Goal: Information Seeking & Learning: Learn about a topic

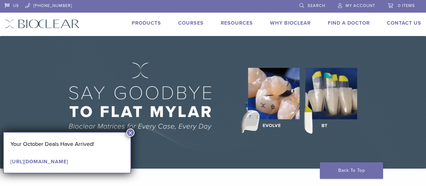
click at [132, 133] on button "×" at bounding box center [130, 133] width 8 height 8
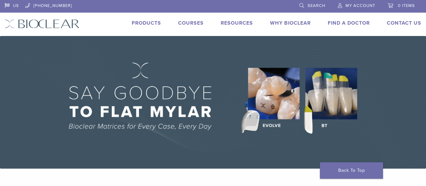
click at [136, 23] on link "Products" at bounding box center [146, 23] width 29 height 6
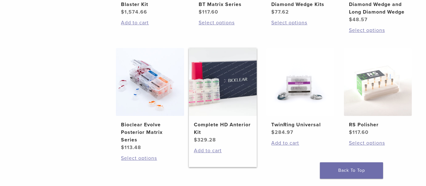
scroll to position [387, 0]
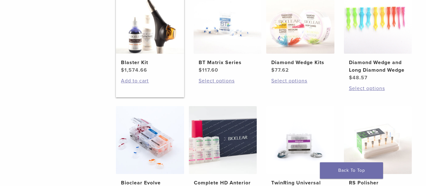
click at [161, 39] on img at bounding box center [150, 20] width 68 height 68
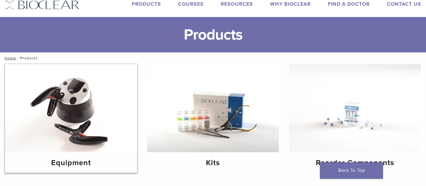
scroll to position [32, 0]
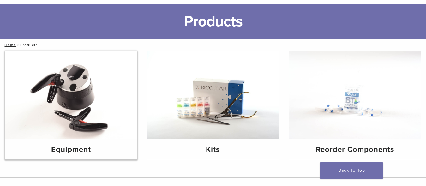
click at [80, 97] on img at bounding box center [71, 95] width 132 height 88
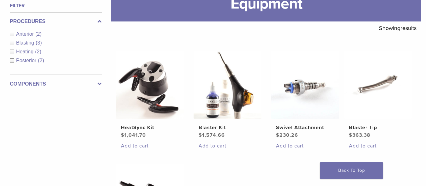
scroll to position [64, 0]
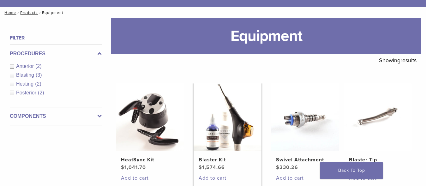
click at [227, 111] on img at bounding box center [228, 117] width 68 height 68
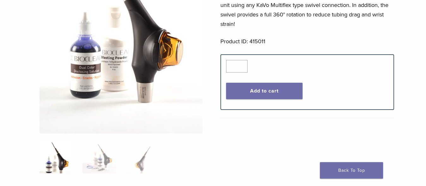
scroll to position [161, 0]
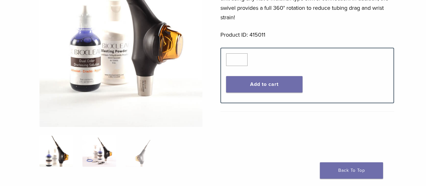
click at [103, 158] on img at bounding box center [99, 151] width 34 height 32
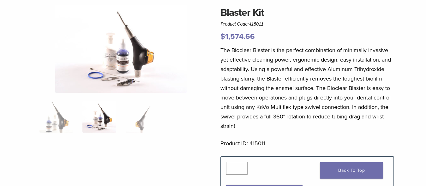
scroll to position [18, 0]
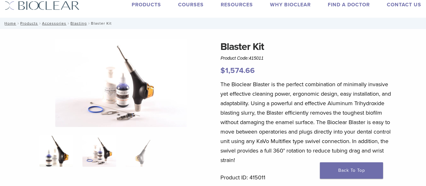
click at [51, 157] on img at bounding box center [56, 151] width 34 height 32
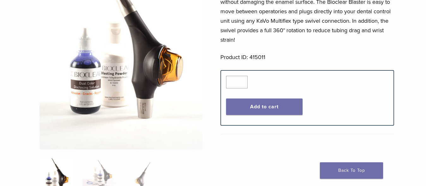
scroll to position [179, 0]
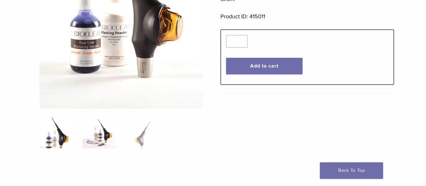
click at [103, 133] on img at bounding box center [99, 133] width 34 height 32
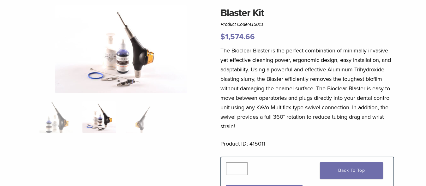
scroll to position [20, 0]
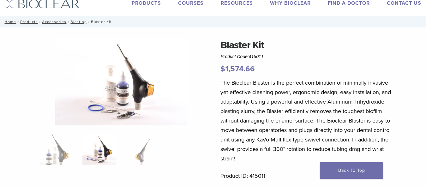
click at [124, 80] on img at bounding box center [120, 82] width 131 height 88
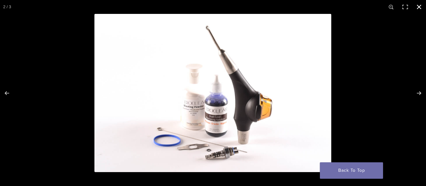
click at [420, 6] on button "Close (Esc)" at bounding box center [419, 7] width 14 height 14
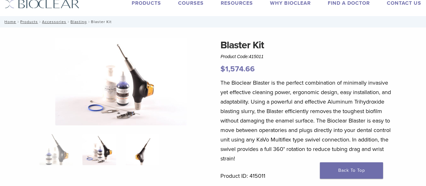
click at [142, 158] on img at bounding box center [143, 150] width 34 height 32
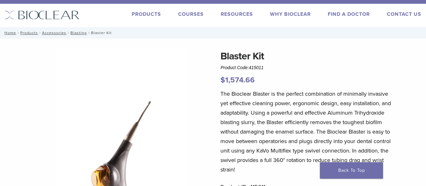
scroll to position [0, 0]
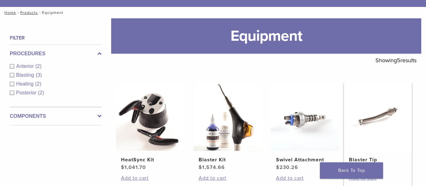
scroll to position [129, 0]
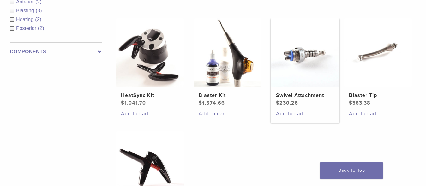
click at [308, 61] on img at bounding box center [305, 52] width 68 height 68
